Goal: Task Accomplishment & Management: Use online tool/utility

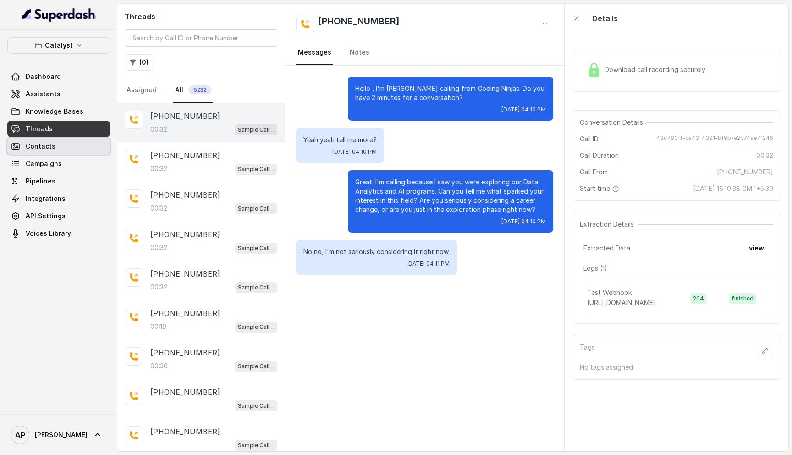
click at [52, 144] on span "Contacts" at bounding box center [41, 146] width 30 height 9
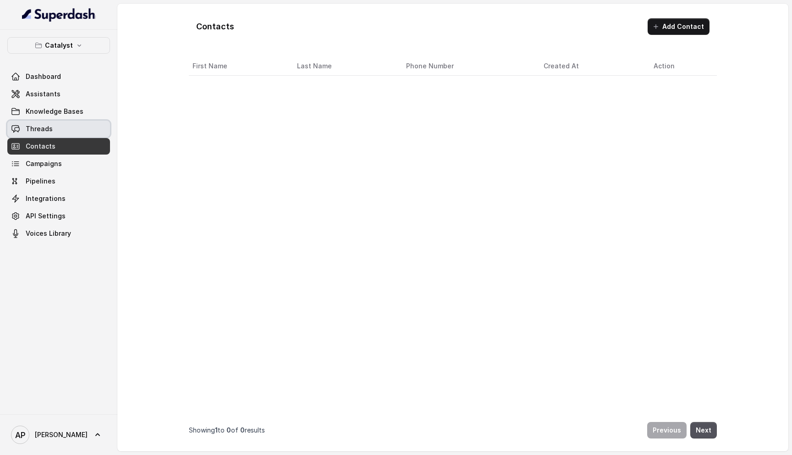
click at [60, 124] on link "Threads" at bounding box center [58, 129] width 103 height 17
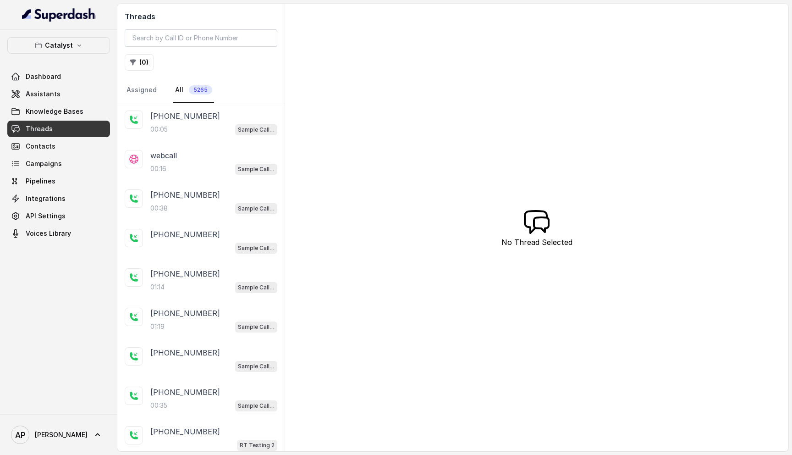
click at [201, 121] on div "[PHONE_NUMBER]" at bounding box center [213, 116] width 127 height 11
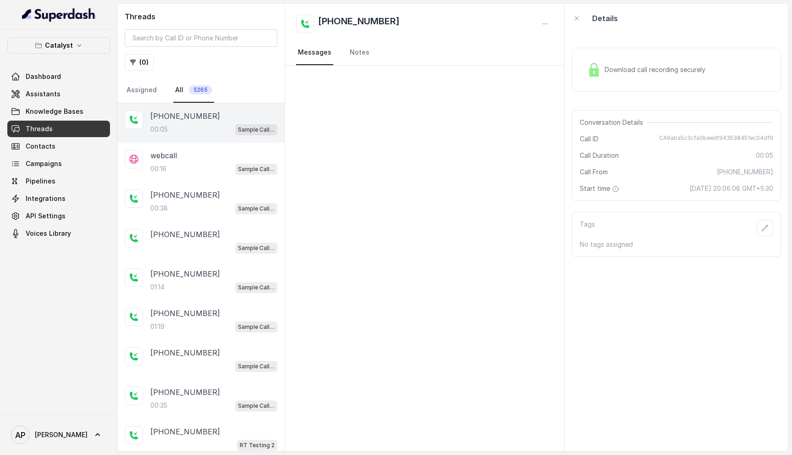
click at [722, 142] on span "CA9aba5c3cfa0beedf943538451ec04df9" at bounding box center [716, 138] width 114 height 9
click at [725, 138] on span "CA9aba5c3cfa0beedf943538451ec04df9" at bounding box center [716, 138] width 114 height 9
copy span "CA9aba5c3cfa0beedf943538451ec04df9"
